Goal: Book appointment/travel/reservation

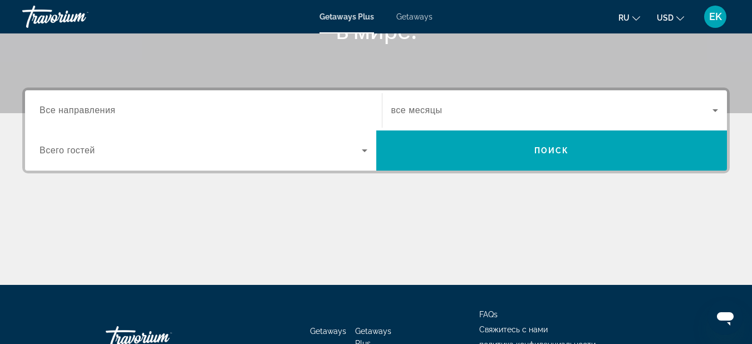
scroll to position [223, 0]
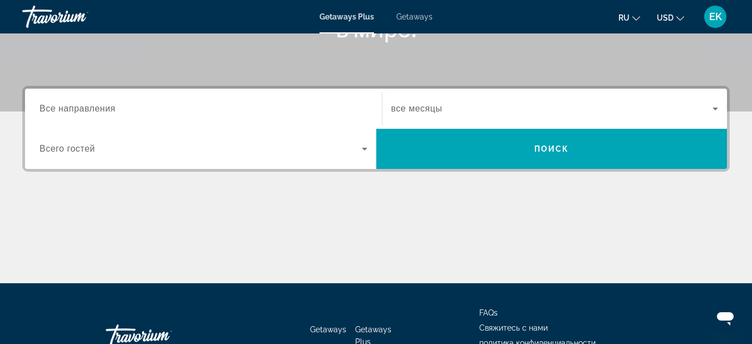
click at [107, 110] on span "Все направления" at bounding box center [78, 108] width 76 height 9
click at [107, 110] on input "Destination Все направления" at bounding box center [204, 108] width 328 height 13
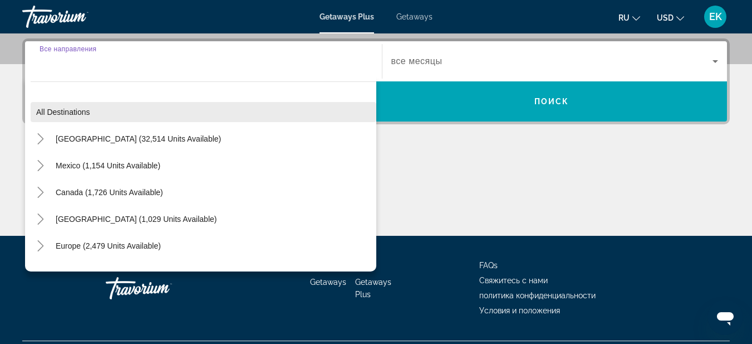
scroll to position [272, 0]
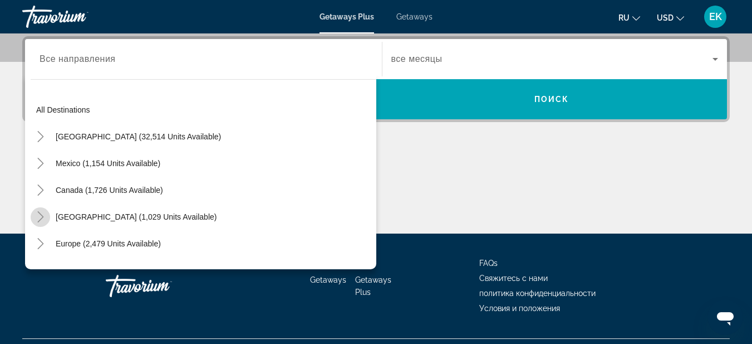
click at [39, 218] on icon "Toggle Caribbean & Atlantic Islands (1,029 units available)" at bounding box center [40, 216] width 11 height 11
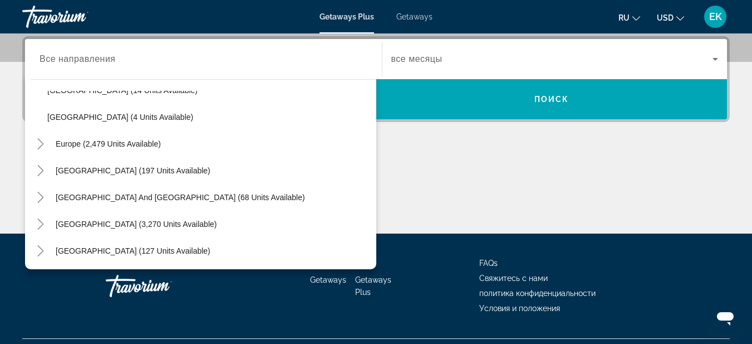
scroll to position [447, 0]
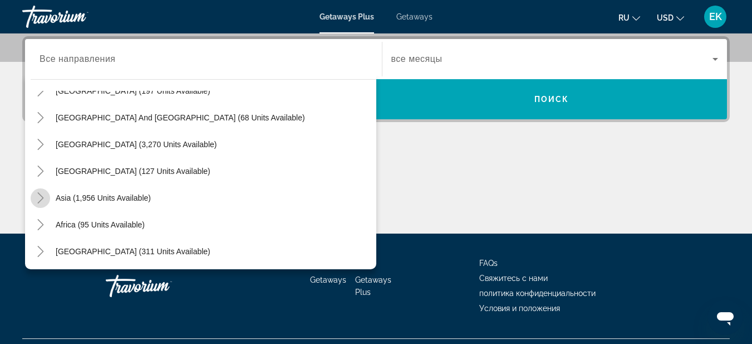
click at [44, 198] on icon "Toggle Asia (1,956 units available)" at bounding box center [40, 197] width 11 height 11
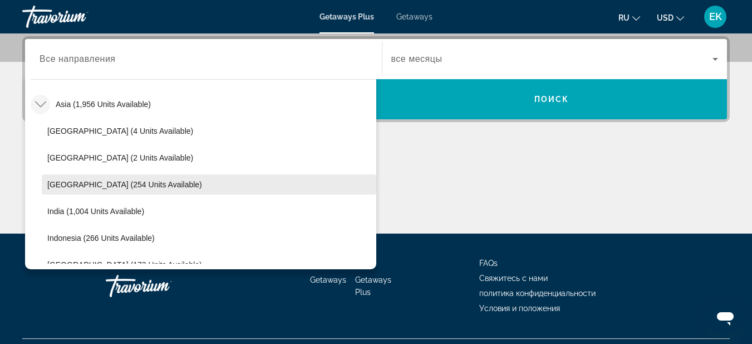
scroll to position [596, 0]
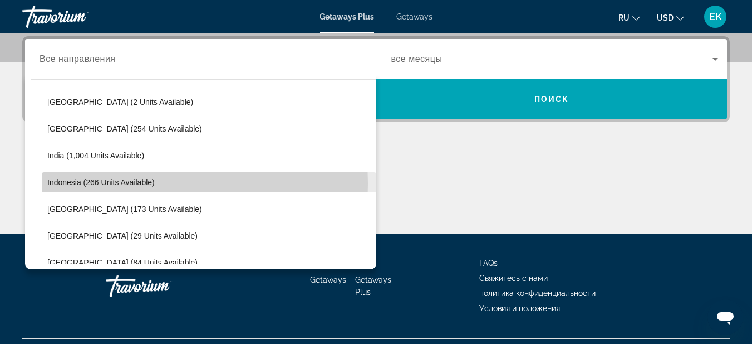
click at [107, 183] on span "Indonesia (266 units available)" at bounding box center [100, 182] width 107 height 9
type input "**********"
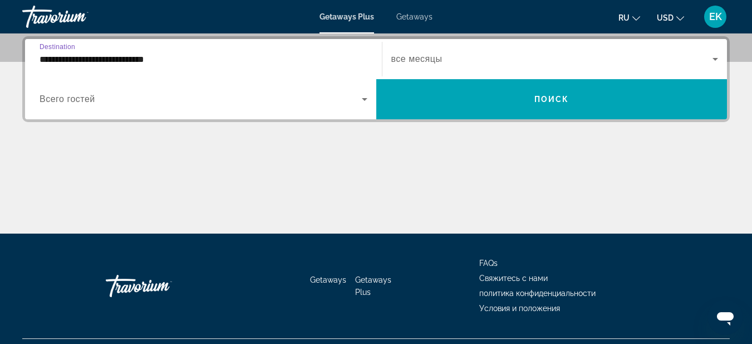
click at [444, 51] on div "Search widget" at bounding box center [554, 58] width 327 height 31
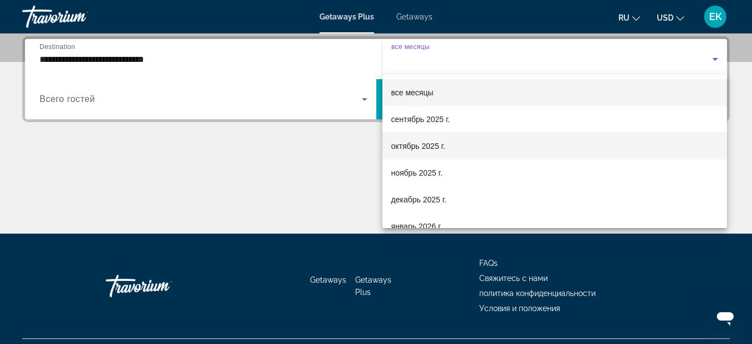
click at [433, 143] on span "октябрь 2025 г." at bounding box center [418, 145] width 54 height 13
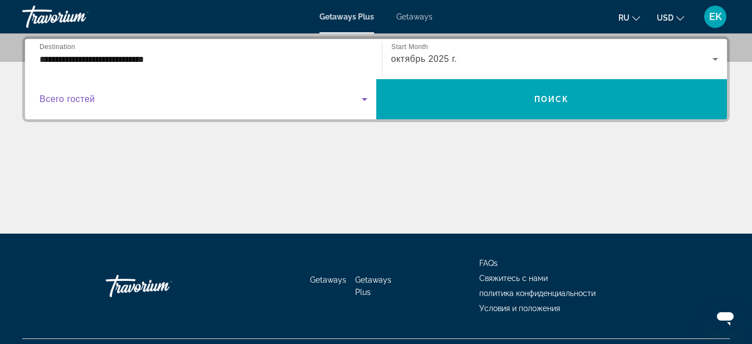
click at [330, 102] on span "Search widget" at bounding box center [201, 98] width 322 height 13
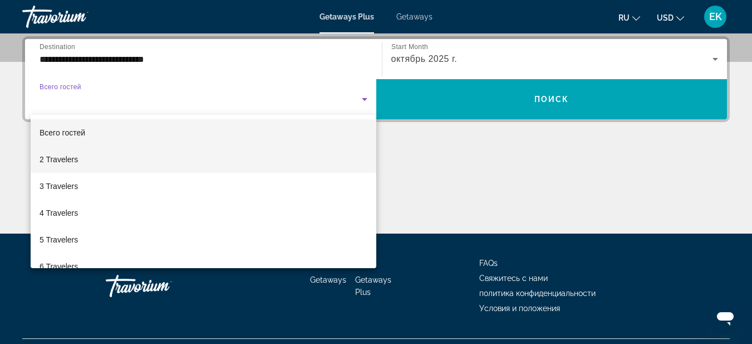
click at [222, 163] on mat-option "2 Travelers" at bounding box center [204, 159] width 346 height 27
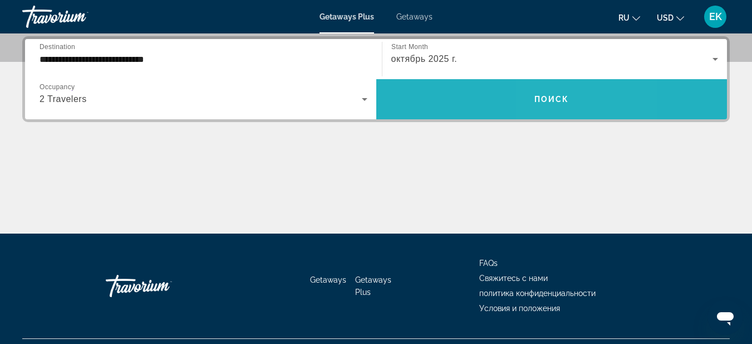
click at [584, 92] on span "Search widget" at bounding box center [551, 99] width 351 height 27
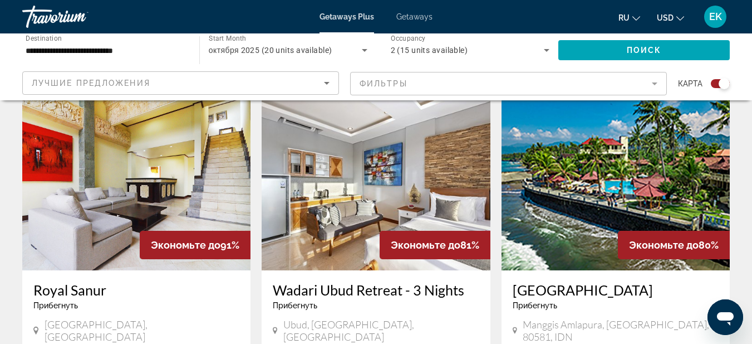
scroll to position [557, 0]
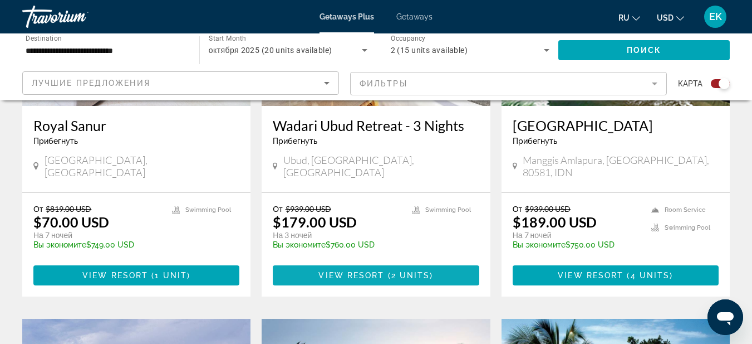
click at [344, 271] on span "View Resort" at bounding box center [351, 275] width 66 height 9
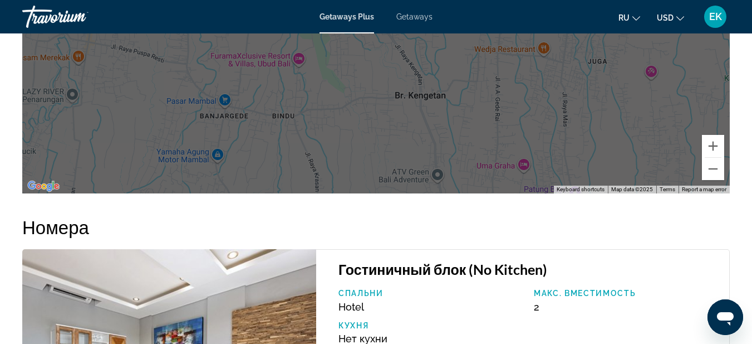
scroll to position [1559, 0]
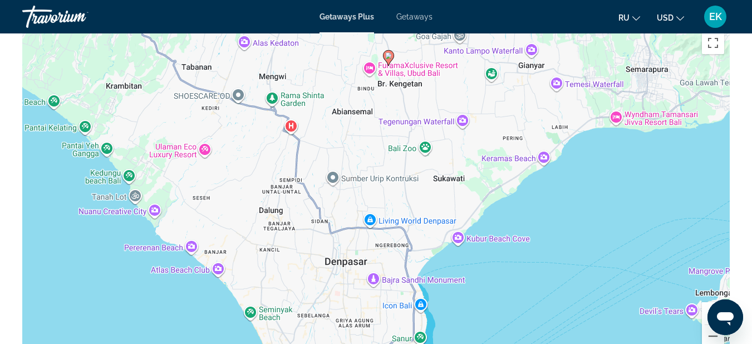
drag, startPoint x: 395, startPoint y: 264, endPoint x: 386, endPoint y: 126, distance: 138.4
click at [386, 126] on div "To activate drag with keyboard, press Alt + Enter. Once in keyboard drag state,…" at bounding box center [376, 193] width 708 height 334
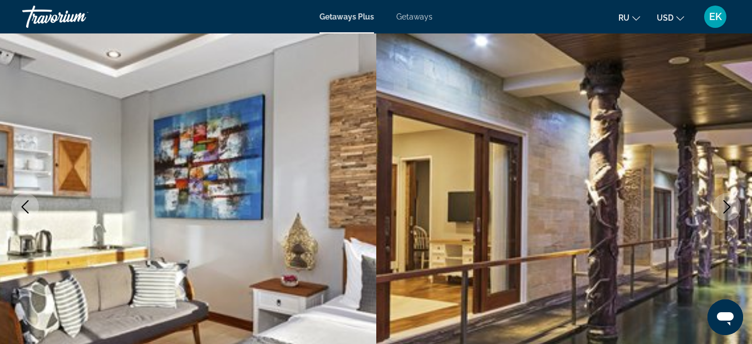
scroll to position [0, 0]
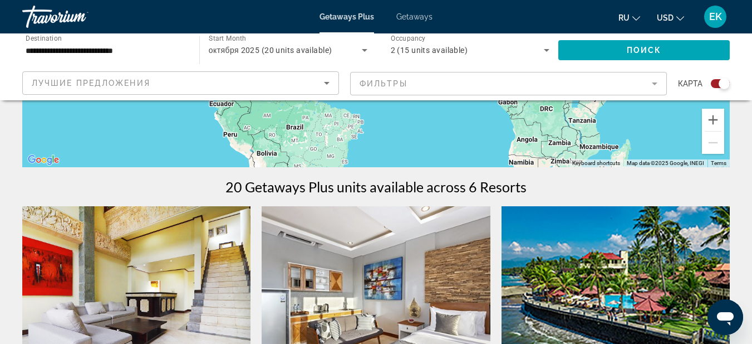
scroll to position [501, 0]
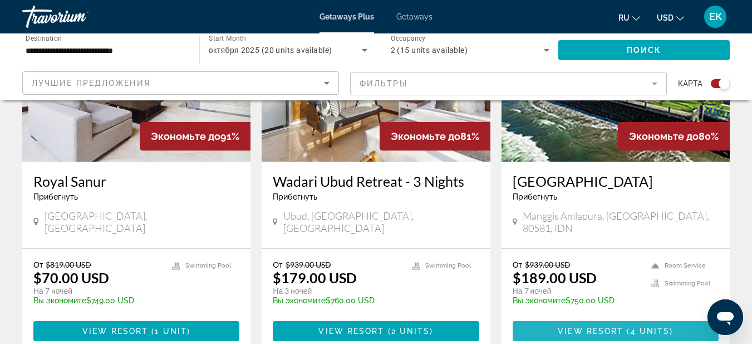
click at [598, 326] on span "View Resort" at bounding box center [591, 330] width 66 height 9
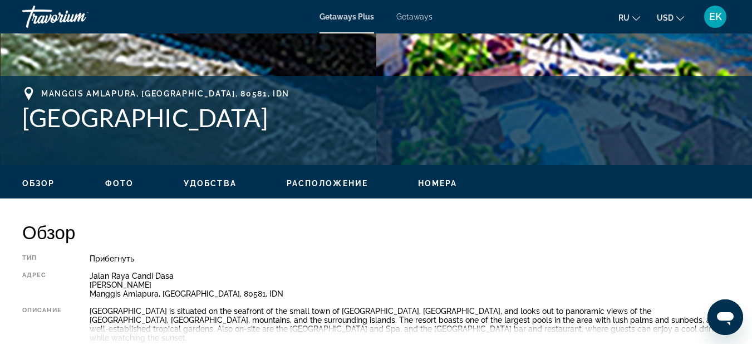
scroll to position [557, 0]
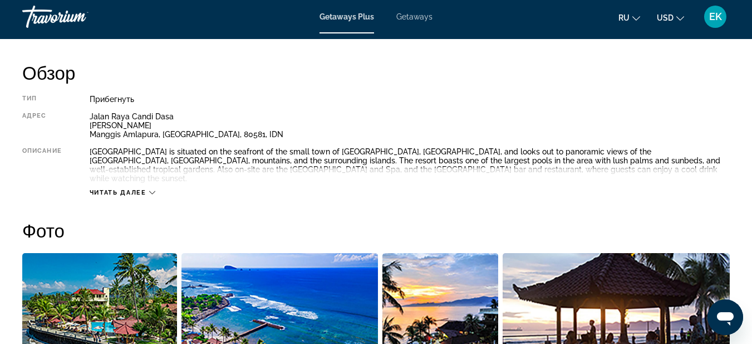
click at [118, 189] on span "Читать далее" at bounding box center [118, 192] width 57 height 7
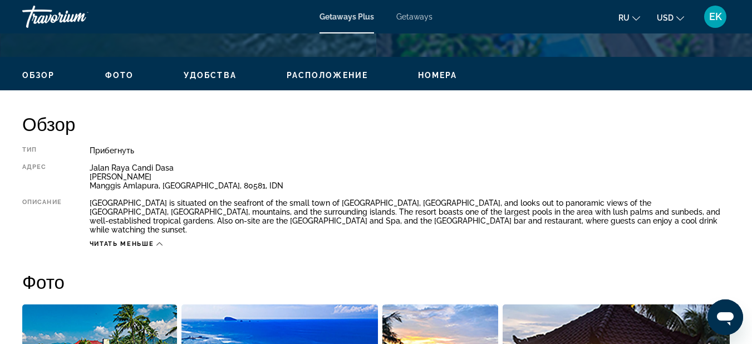
scroll to position [585, 0]
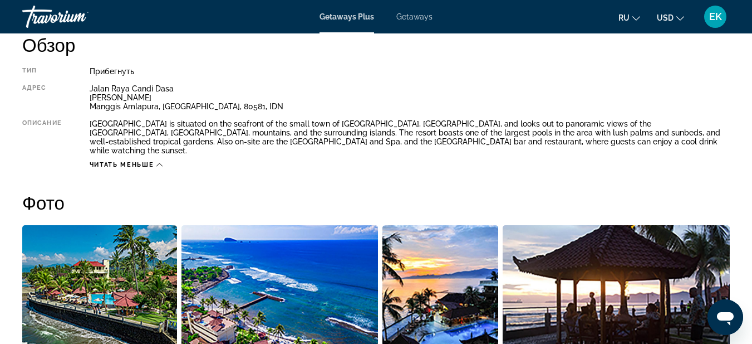
click at [148, 161] on span "Читать меньше" at bounding box center [122, 164] width 64 height 7
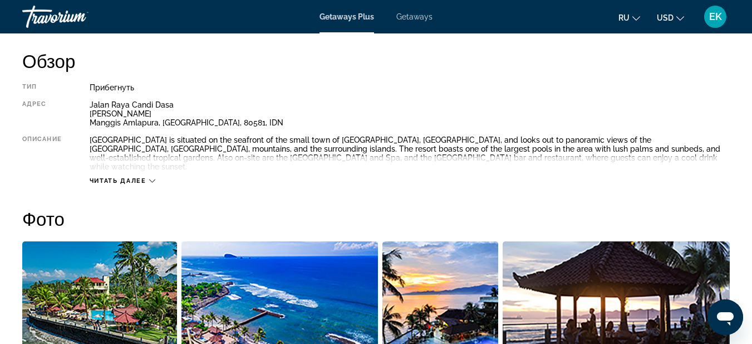
click at [143, 177] on span "Читать далее" at bounding box center [118, 180] width 57 height 7
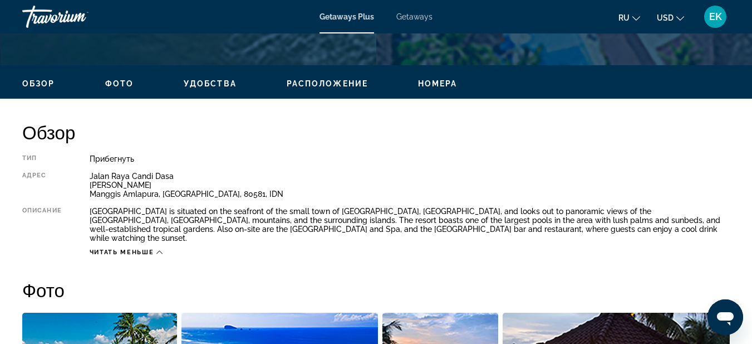
scroll to position [346, 0]
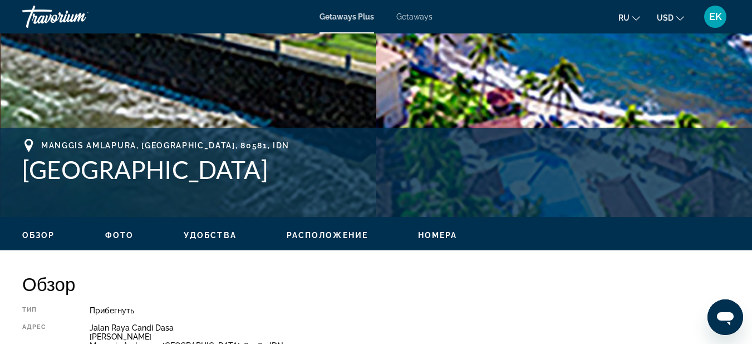
click at [442, 233] on span "Номера" at bounding box center [438, 235] width 40 height 9
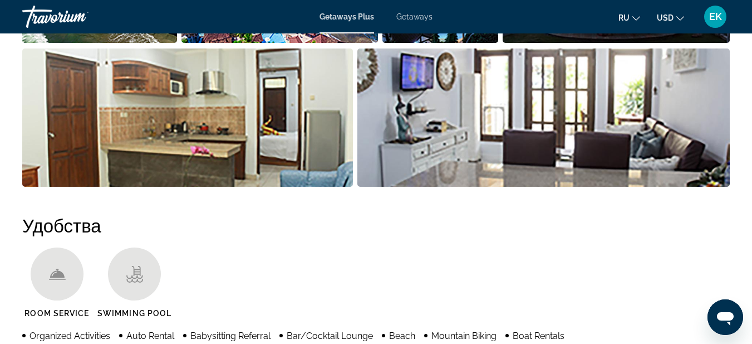
scroll to position [767, 0]
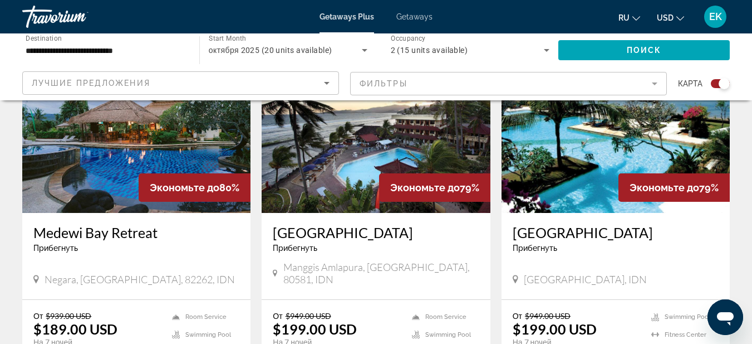
scroll to position [835, 0]
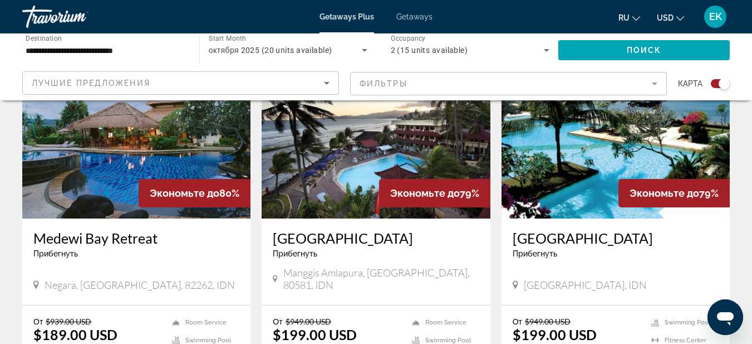
click at [590, 149] on img "Main content" at bounding box center [616, 129] width 228 height 178
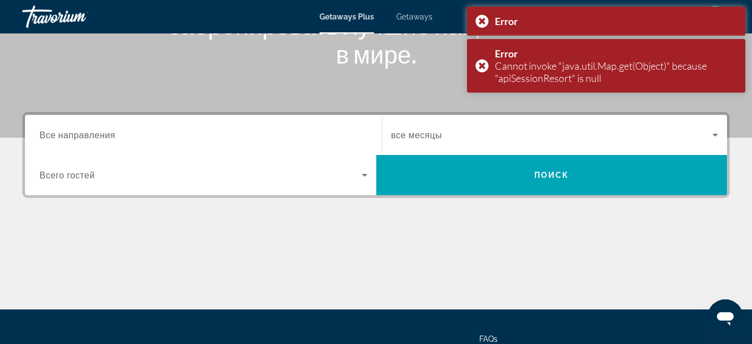
scroll to position [223, 0]
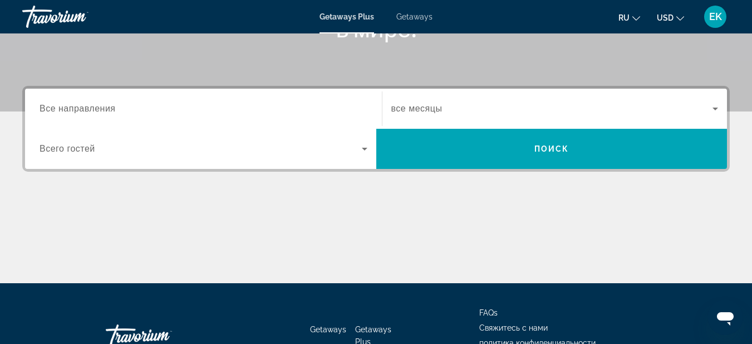
click at [275, 101] on div "Search widget" at bounding box center [204, 109] width 328 height 32
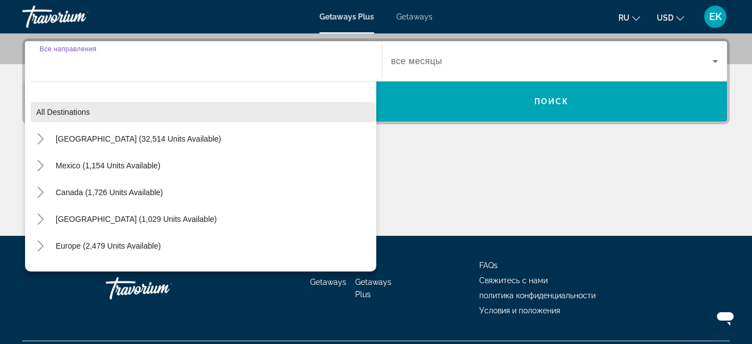
scroll to position [272, 0]
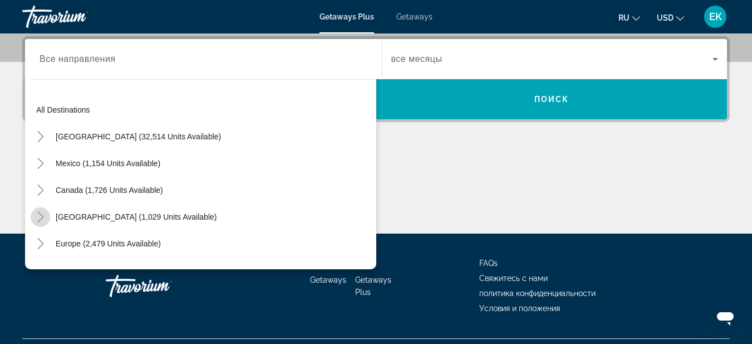
click at [50, 219] on mat-icon "Toggle Caribbean & Atlantic Islands (1,029 units available)" at bounding box center [40, 216] width 19 height 19
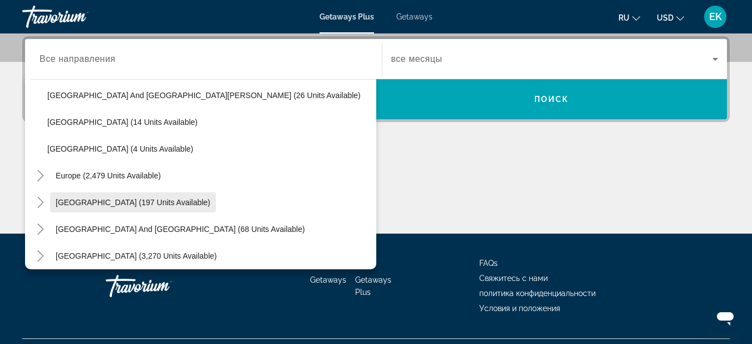
scroll to position [448, 0]
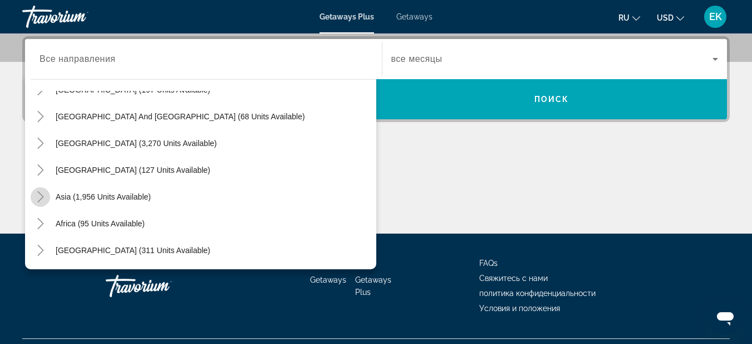
click at [41, 194] on icon "Toggle Asia (1,956 units available)" at bounding box center [40, 196] width 6 height 11
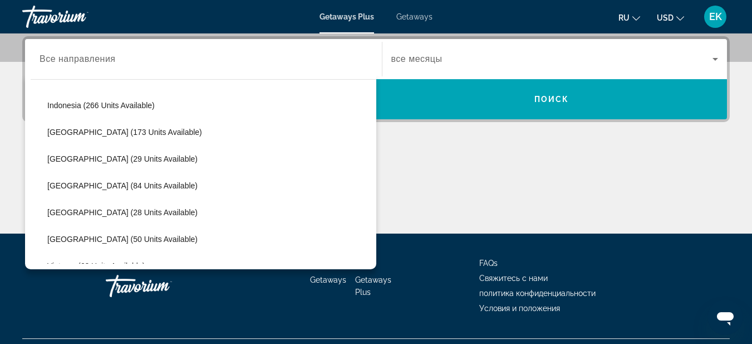
scroll to position [742, 0]
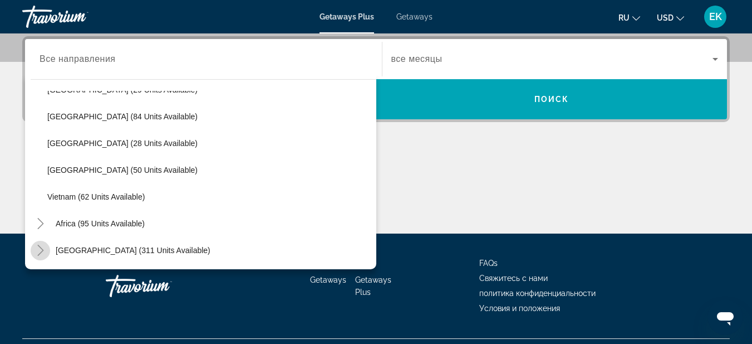
click at [45, 249] on icon "Toggle Middle East (311 units available)" at bounding box center [40, 249] width 11 height 11
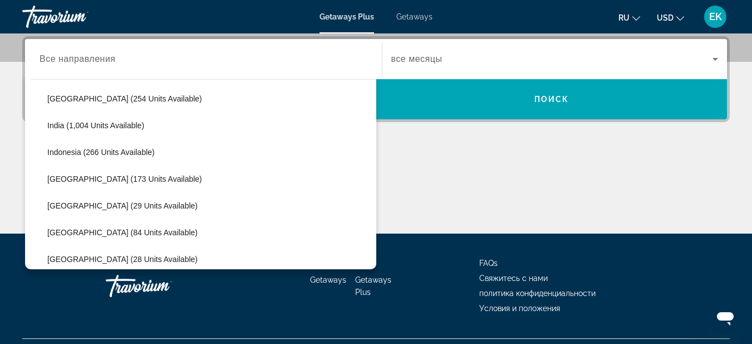
scroll to position [570, 0]
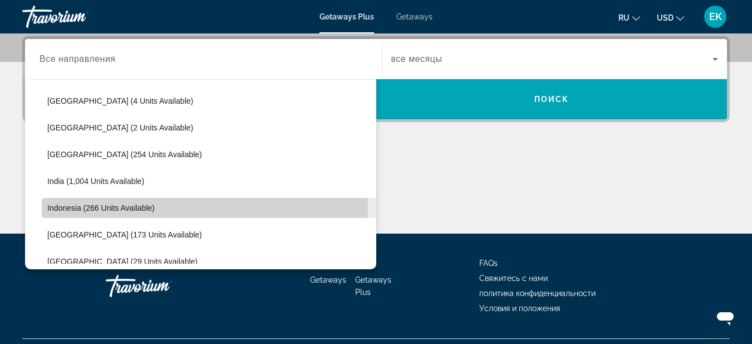
click at [68, 206] on span "Indonesia (266 units available)" at bounding box center [100, 207] width 107 height 9
type input "**********"
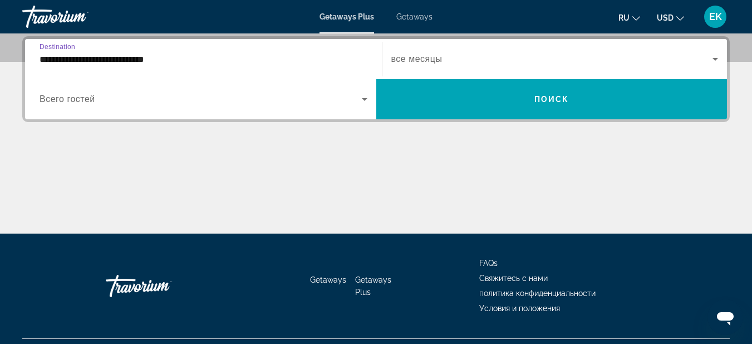
click at [541, 46] on div "Search widget" at bounding box center [554, 58] width 327 height 31
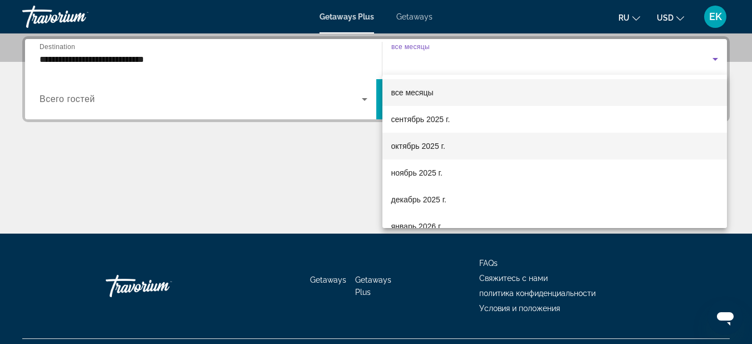
click at [429, 146] on span "октябрь 2025 г." at bounding box center [418, 145] width 54 height 13
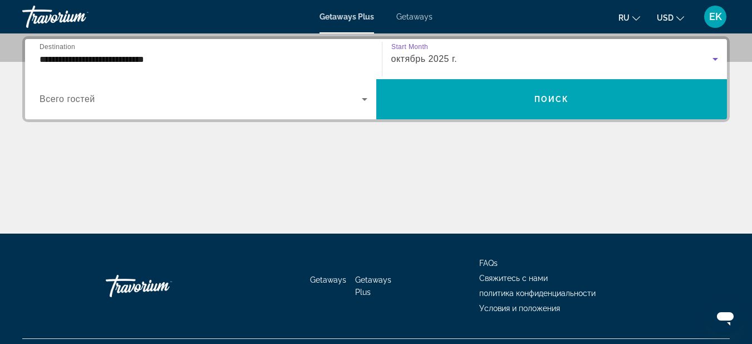
click at [91, 97] on span "Всего гостей" at bounding box center [68, 98] width 56 height 9
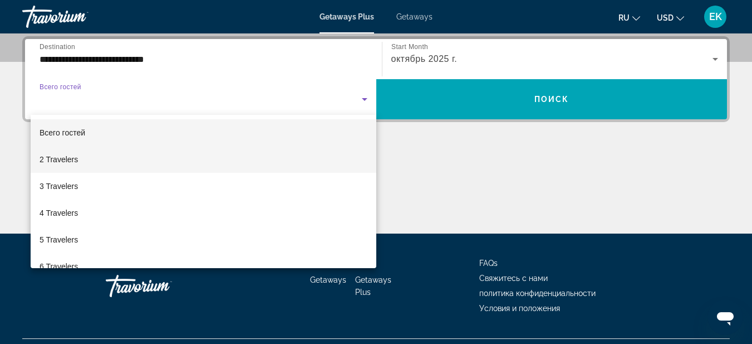
click at [92, 169] on mat-option "2 Travelers" at bounding box center [204, 159] width 346 height 27
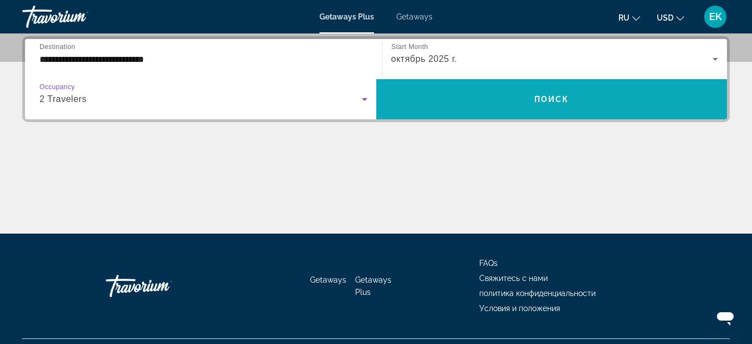
click at [430, 89] on span "Search widget" at bounding box center [551, 99] width 351 height 27
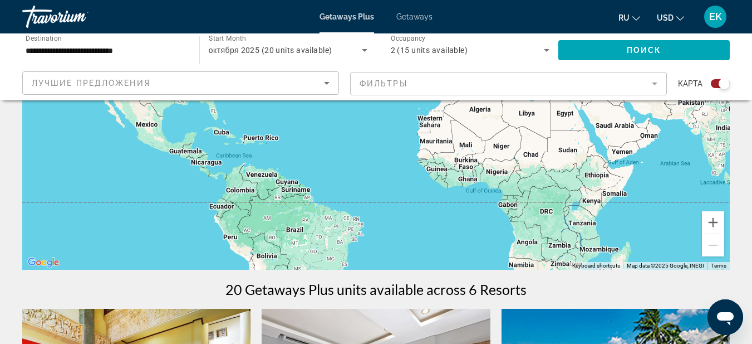
scroll to position [111, 0]
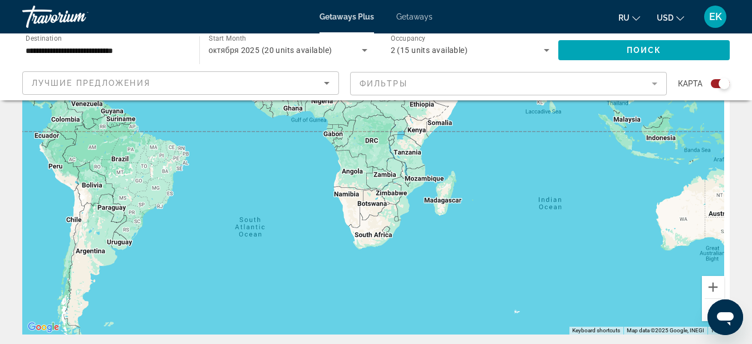
drag, startPoint x: 495, startPoint y: 265, endPoint x: 320, endPoint y: 130, distance: 221.1
click at [320, 130] on div "Main content" at bounding box center [376, 167] width 708 height 334
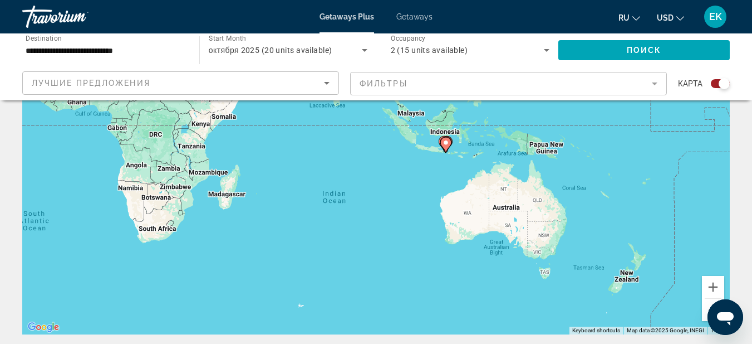
drag, startPoint x: 693, startPoint y: 193, endPoint x: 474, endPoint y: 185, distance: 219.5
click at [474, 185] on div "To activate drag with keyboard, press Alt + Enter. Once in keyboard drag state,…" at bounding box center [376, 167] width 708 height 334
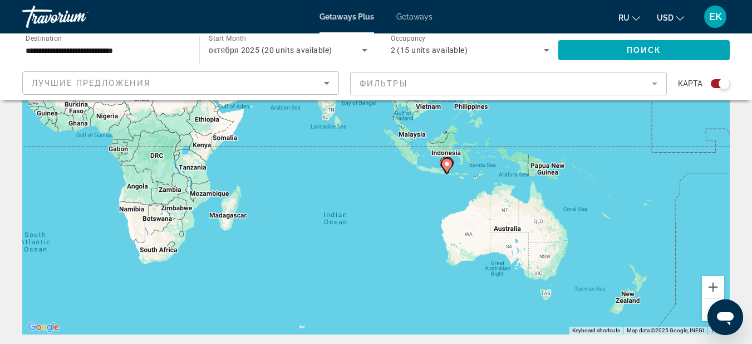
drag, startPoint x: 496, startPoint y: 186, endPoint x: 501, endPoint y: 214, distance: 28.4
click at [501, 214] on div "To activate drag with keyboard, press Alt + Enter. Once in keyboard drag state,…" at bounding box center [376, 167] width 708 height 334
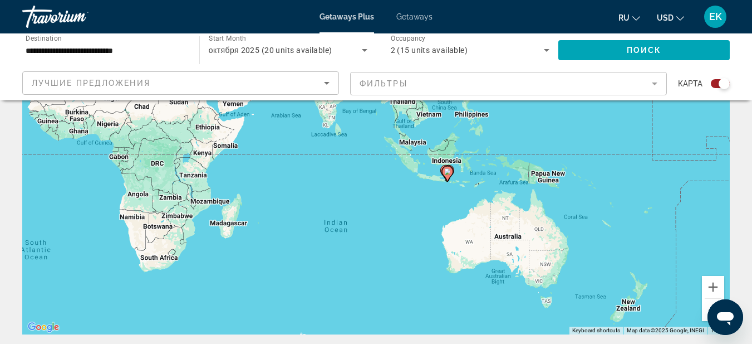
drag, startPoint x: 476, startPoint y: 169, endPoint x: 477, endPoint y: 179, distance: 9.6
click at [477, 179] on div "To activate drag with keyboard, press Alt + Enter. Once in keyboard drag state,…" at bounding box center [376, 167] width 708 height 334
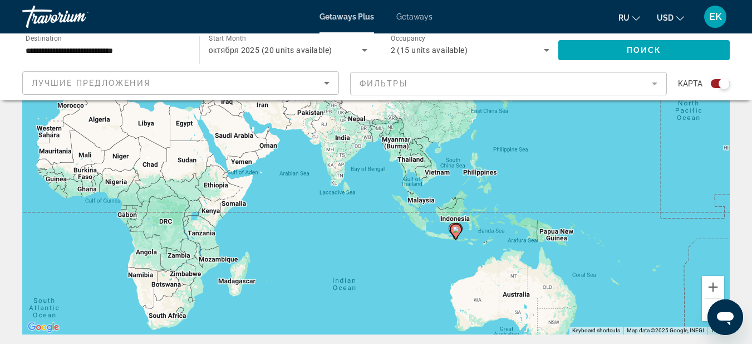
drag, startPoint x: 308, startPoint y: 109, endPoint x: 321, endPoint y: 170, distance: 62.0
click at [321, 170] on div "To activate drag with keyboard, press Alt + Enter. Once in keyboard drag state,…" at bounding box center [376, 167] width 708 height 334
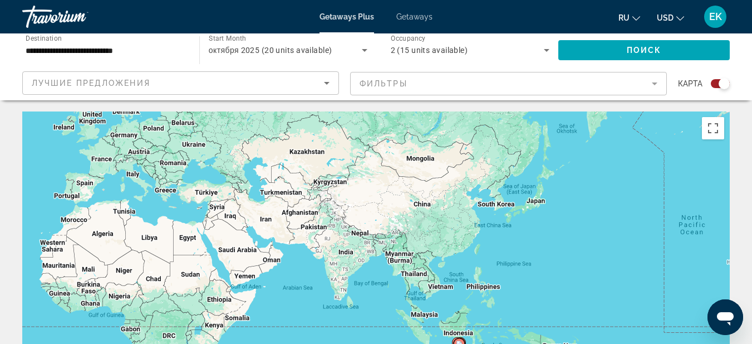
scroll to position [167, 0]
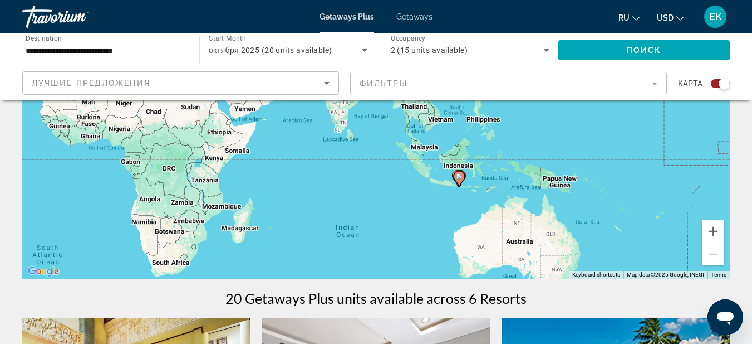
click at [718, 217] on div "To activate drag with keyboard, press Alt + Enter. Once in keyboard drag state,…" at bounding box center [376, 111] width 708 height 334
click at [719, 220] on button "Zoom in" at bounding box center [713, 231] width 22 height 22
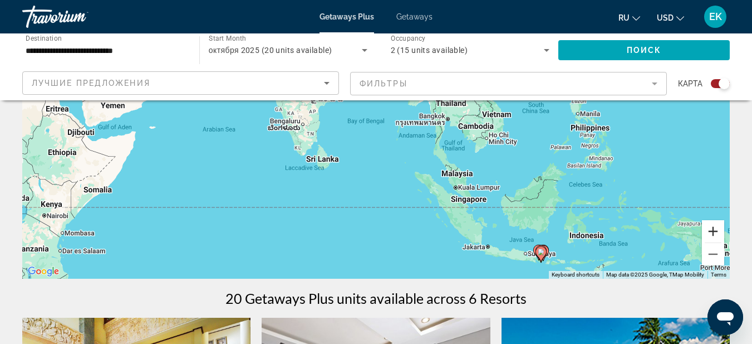
click at [719, 226] on button "Zoom in" at bounding box center [713, 231] width 22 height 22
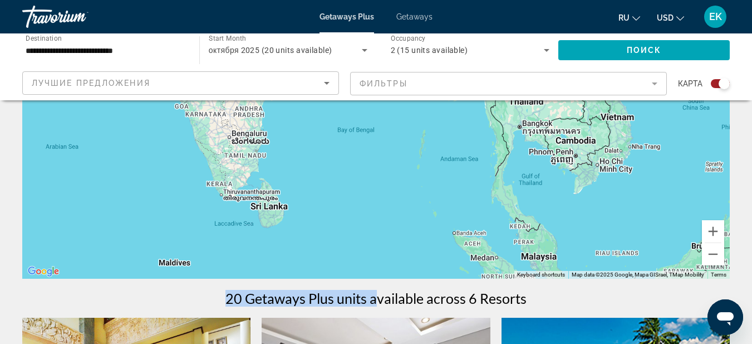
drag, startPoint x: 375, startPoint y: 278, endPoint x: 361, endPoint y: 208, distance: 72.2
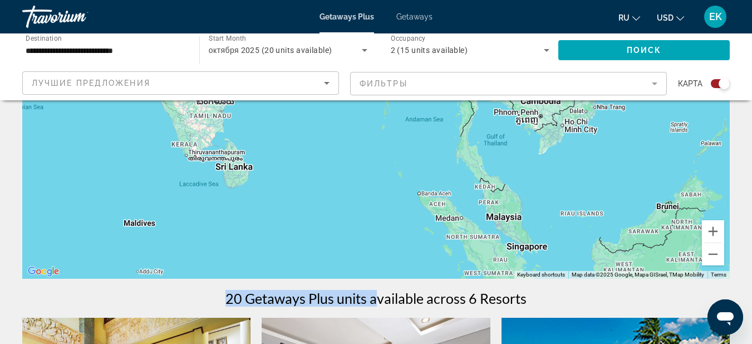
drag, startPoint x: 361, startPoint y: 205, endPoint x: 326, endPoint y: 164, distance: 54.1
click at [326, 164] on div "Main content" at bounding box center [376, 111] width 708 height 334
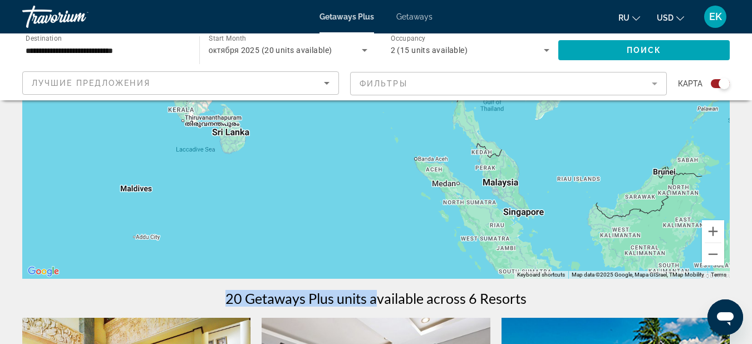
drag, startPoint x: 322, startPoint y: 218, endPoint x: 317, endPoint y: 186, distance: 32.0
click at [317, 186] on div "Main content" at bounding box center [376, 111] width 708 height 334
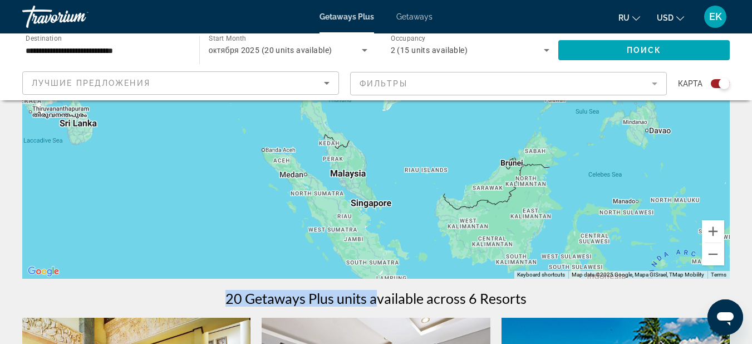
drag, startPoint x: 447, startPoint y: 212, endPoint x: 314, endPoint y: 208, distance: 133.1
click at [314, 208] on div "To activate drag with keyboard, press Alt + Enter. Once in keyboard drag state,…" at bounding box center [376, 111] width 708 height 334
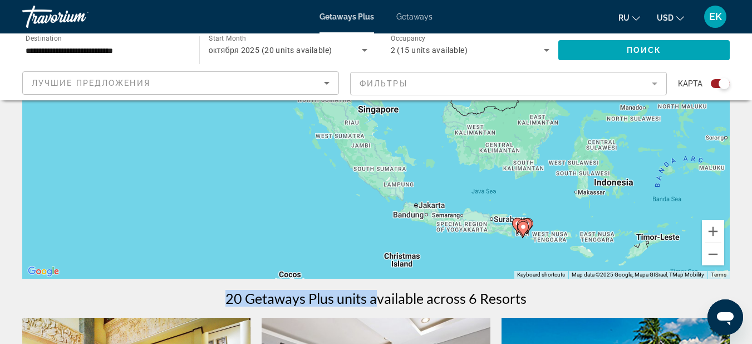
drag, startPoint x: 466, startPoint y: 219, endPoint x: 473, endPoint y: 125, distance: 94.9
click at [473, 125] on div "To activate drag with keyboard, press Alt + Enter. Once in keyboard drag state,…" at bounding box center [376, 111] width 708 height 334
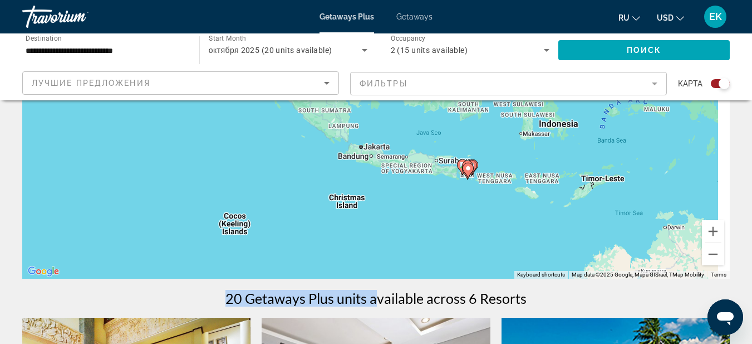
drag, startPoint x: 470, startPoint y: 212, endPoint x: 415, endPoint y: 153, distance: 80.4
click at [415, 153] on div "To activate drag with keyboard, press Alt + Enter. Once in keyboard drag state,…" at bounding box center [376, 111] width 708 height 334
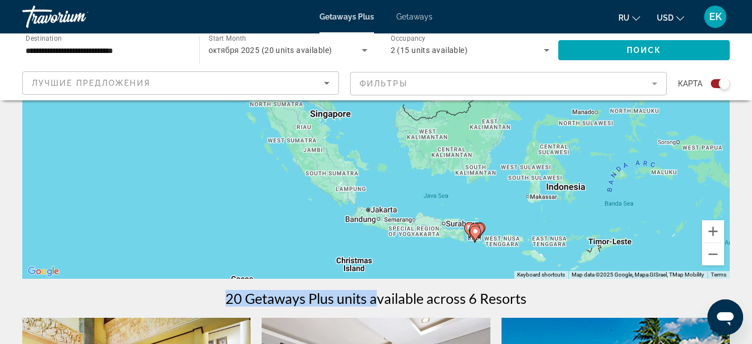
drag, startPoint x: 415, startPoint y: 153, endPoint x: 424, endPoint y: 216, distance: 63.5
click at [424, 216] on div "To activate drag with keyboard, press Alt + Enter. Once in keyboard drag state,…" at bounding box center [376, 111] width 708 height 334
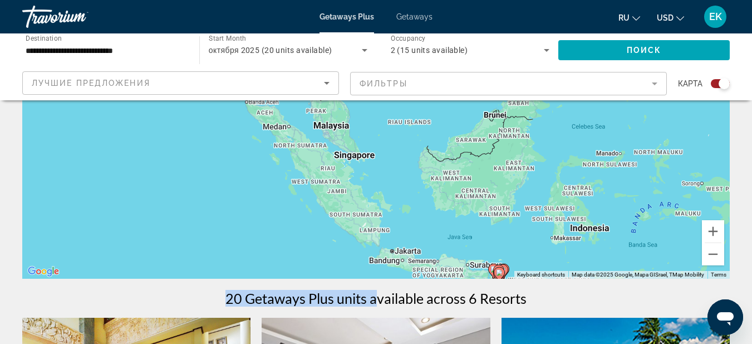
drag, startPoint x: 386, startPoint y: 182, endPoint x: 413, endPoint y: 228, distance: 53.1
click at [413, 228] on div "To activate drag with keyboard, press Alt + Enter. Once in keyboard drag state,…" at bounding box center [376, 111] width 708 height 334
click at [403, 185] on div "To activate drag with keyboard, press Alt + Enter. Once in keyboard drag state,…" at bounding box center [376, 111] width 708 height 334
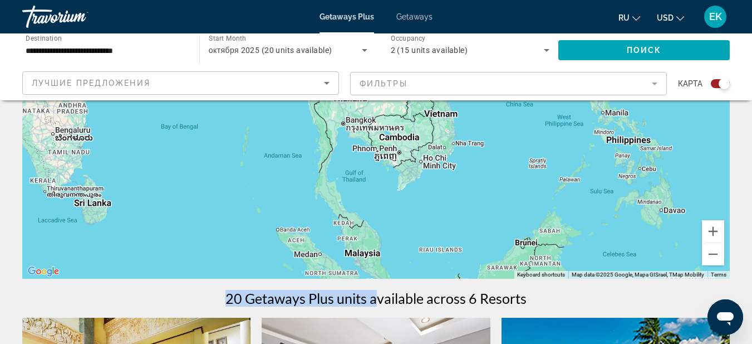
drag, startPoint x: 404, startPoint y: 179, endPoint x: 436, endPoint y: 307, distance: 131.5
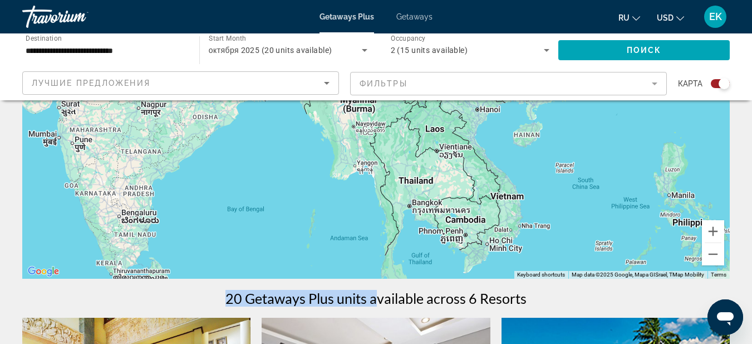
drag, startPoint x: 386, startPoint y: 170, endPoint x: 447, endPoint y: 247, distance: 98.4
click at [447, 247] on div "Main content" at bounding box center [376, 111] width 708 height 334
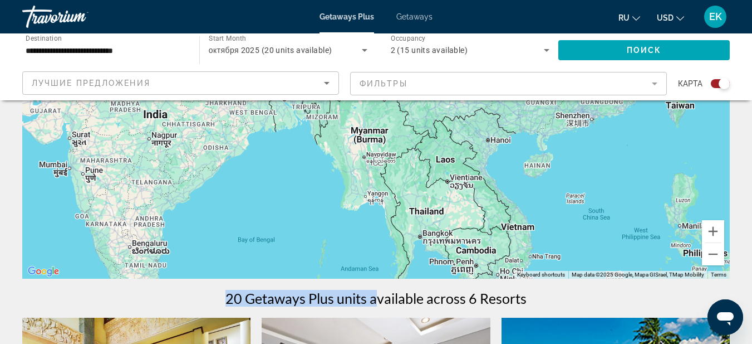
drag, startPoint x: 438, startPoint y: 247, endPoint x: 435, endPoint y: 237, distance: 10.4
click at [435, 237] on div "Main content" at bounding box center [376, 111] width 708 height 334
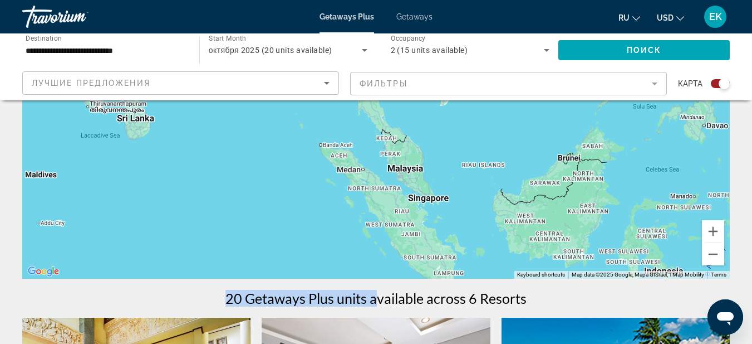
drag, startPoint x: 414, startPoint y: 262, endPoint x: 386, endPoint y: 70, distance: 194.7
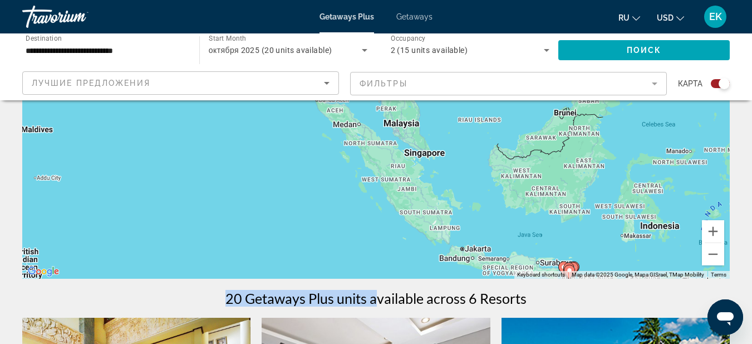
drag, startPoint x: 385, startPoint y: 196, endPoint x: 381, endPoint y: 162, distance: 34.2
click at [381, 162] on div "To activate drag with keyboard, press Alt + Enter. Once in keyboard drag state,…" at bounding box center [376, 111] width 708 height 334
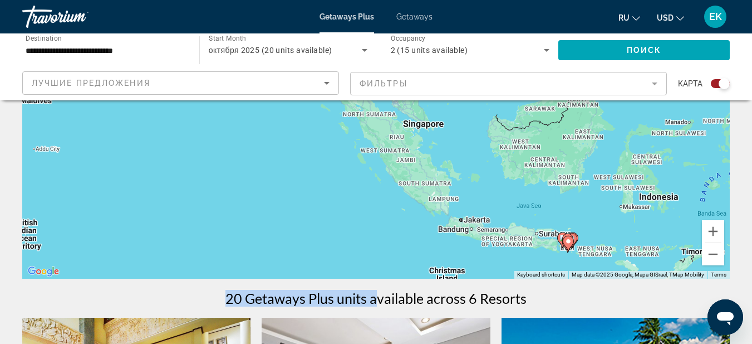
drag, startPoint x: 381, startPoint y: 193, endPoint x: 380, endPoint y: 161, distance: 31.8
click at [380, 161] on div "To activate drag with keyboard, press Alt + Enter. Once in keyboard drag state,…" at bounding box center [376, 111] width 708 height 334
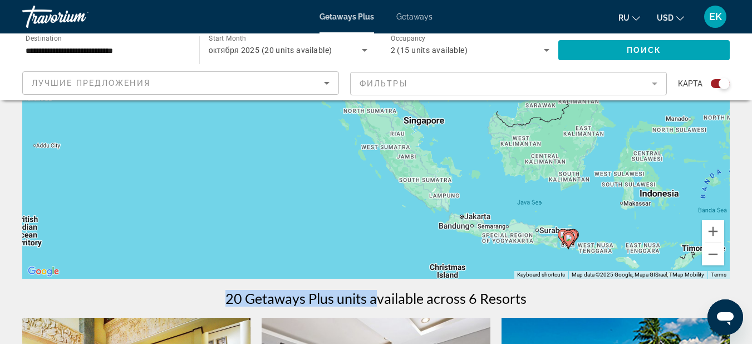
drag, startPoint x: 398, startPoint y: 208, endPoint x: 400, endPoint y: 200, distance: 8.3
click at [400, 200] on div "To activate drag with keyboard, press Alt + Enter. Once in keyboard drag state,…" at bounding box center [376, 111] width 708 height 334
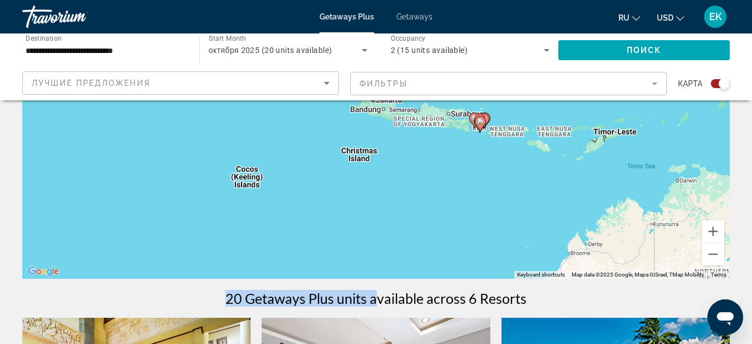
drag, startPoint x: 587, startPoint y: 228, endPoint x: 493, endPoint y: 116, distance: 146.6
click at [493, 116] on div "To activate drag with keyboard, press Alt + Enter. Once in keyboard drag state,…" at bounding box center [376, 111] width 708 height 334
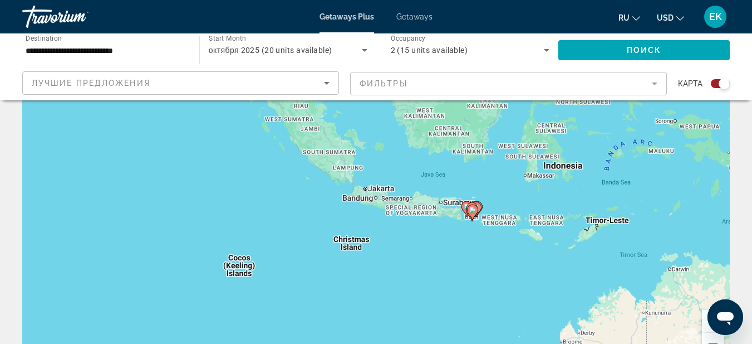
scroll to position [0, 0]
